Goal: Communication & Community: Connect with others

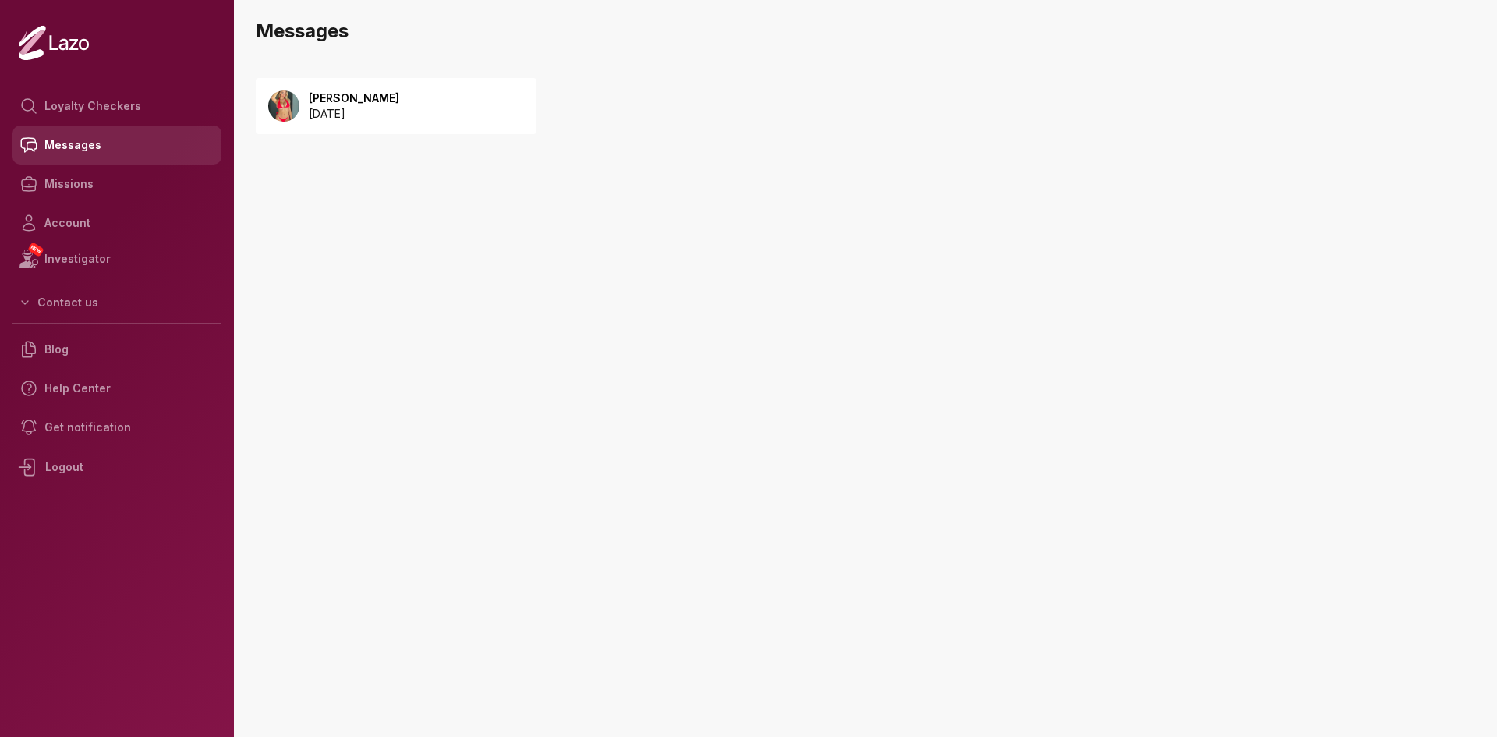
click at [82, 144] on link "Messages" at bounding box center [116, 145] width 209 height 39
click at [319, 101] on p "[PERSON_NAME]" at bounding box center [354, 98] width 90 height 16
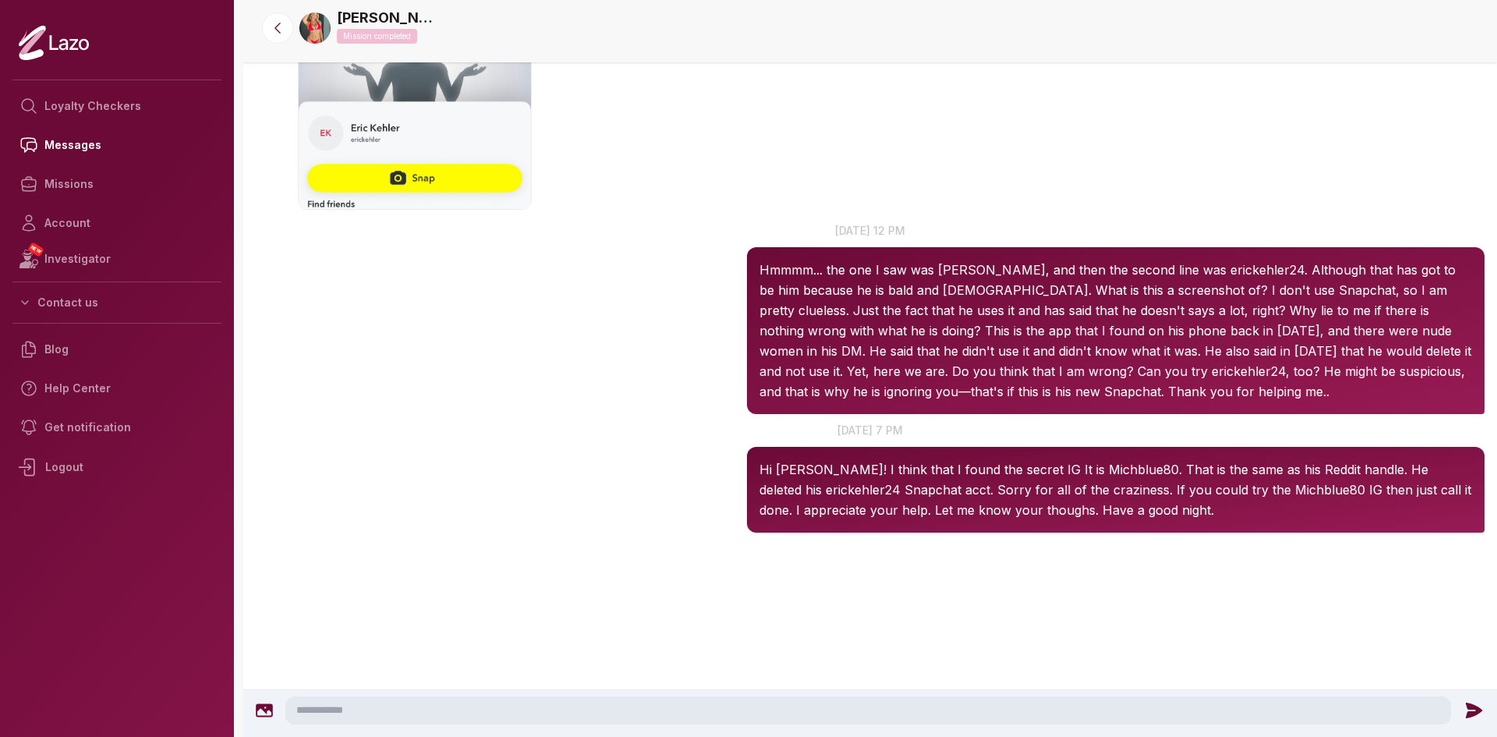
scroll to position [2073, 0]
